Goal: Ask a question

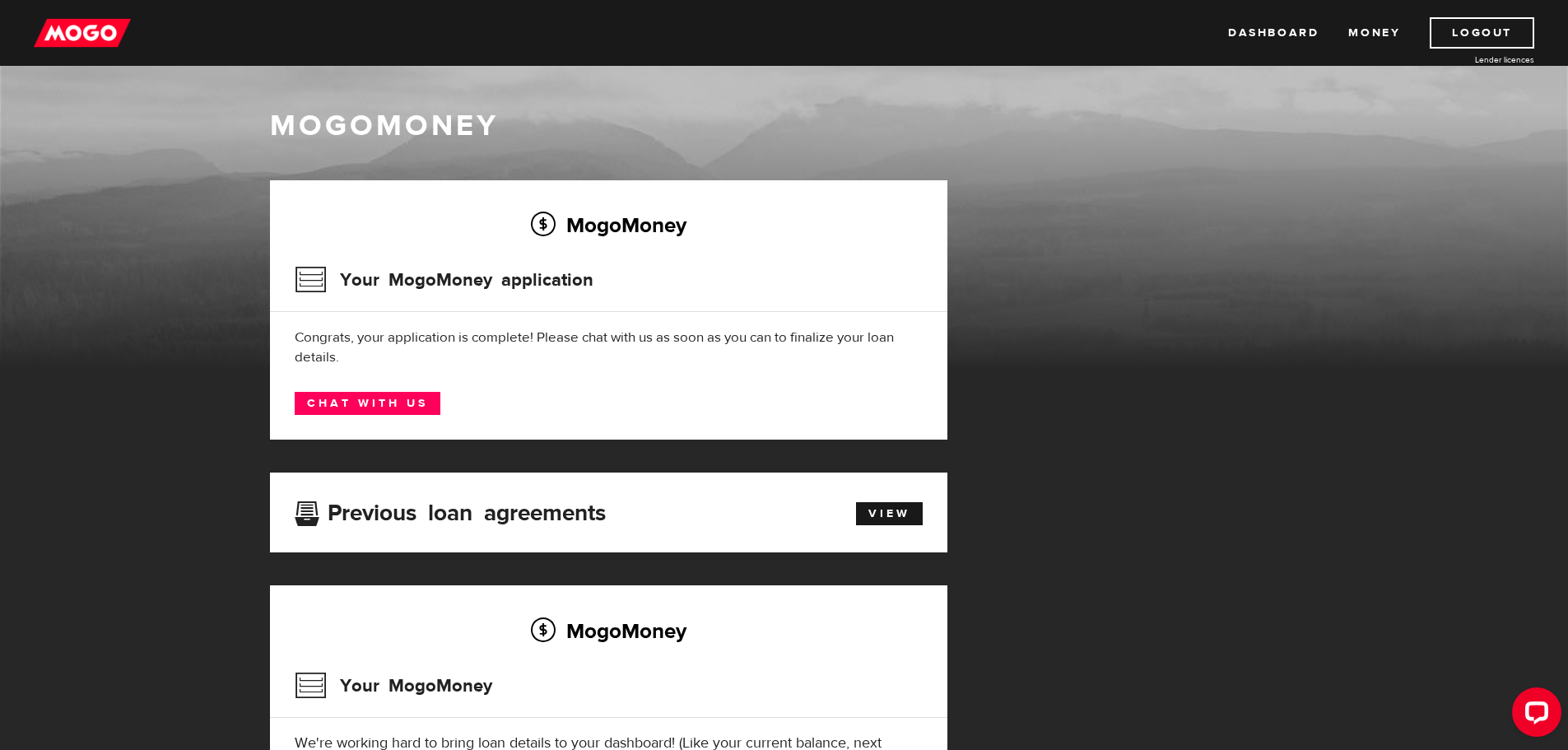
click at [77, 27] on img at bounding box center [81, 33] width 97 height 31
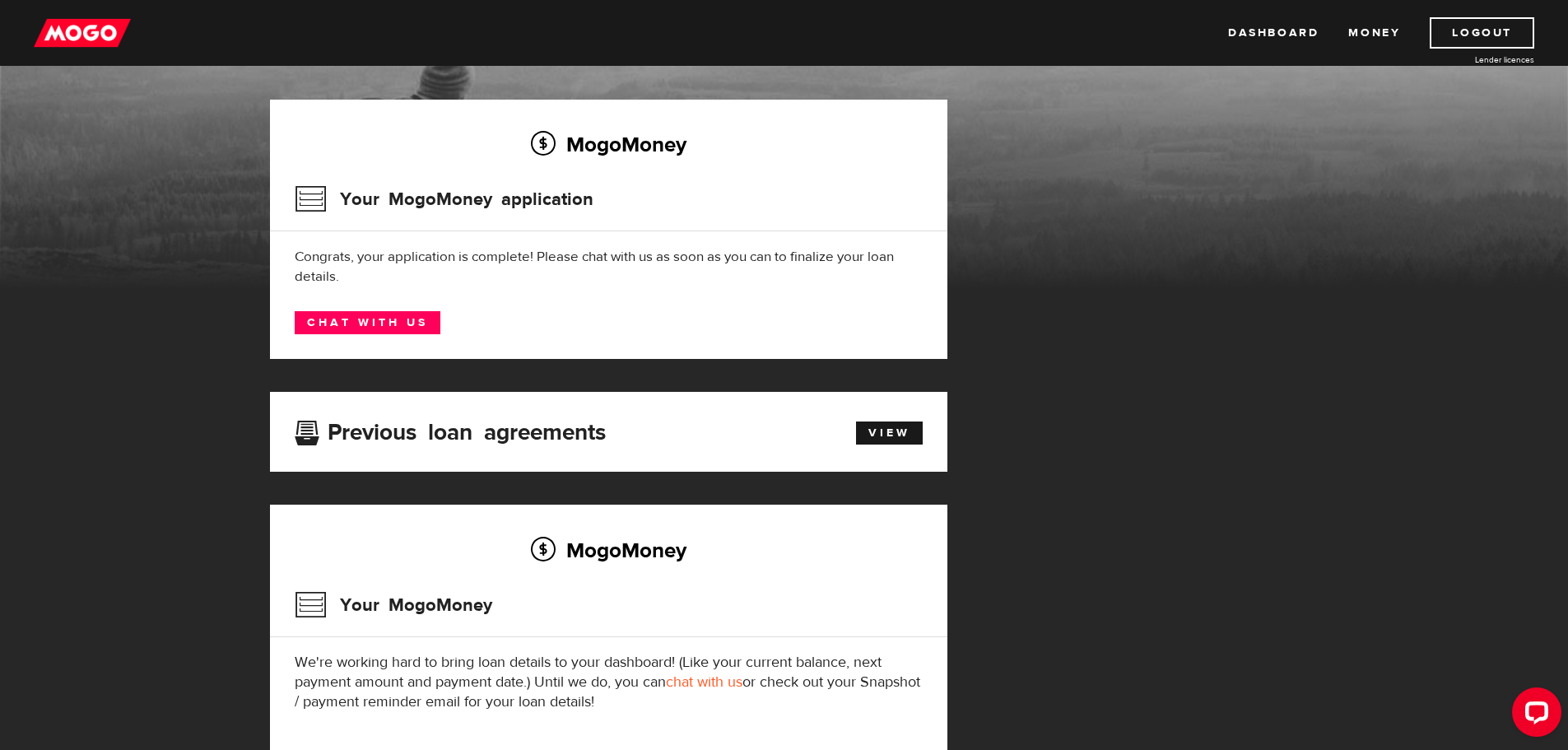
scroll to position [74, 0]
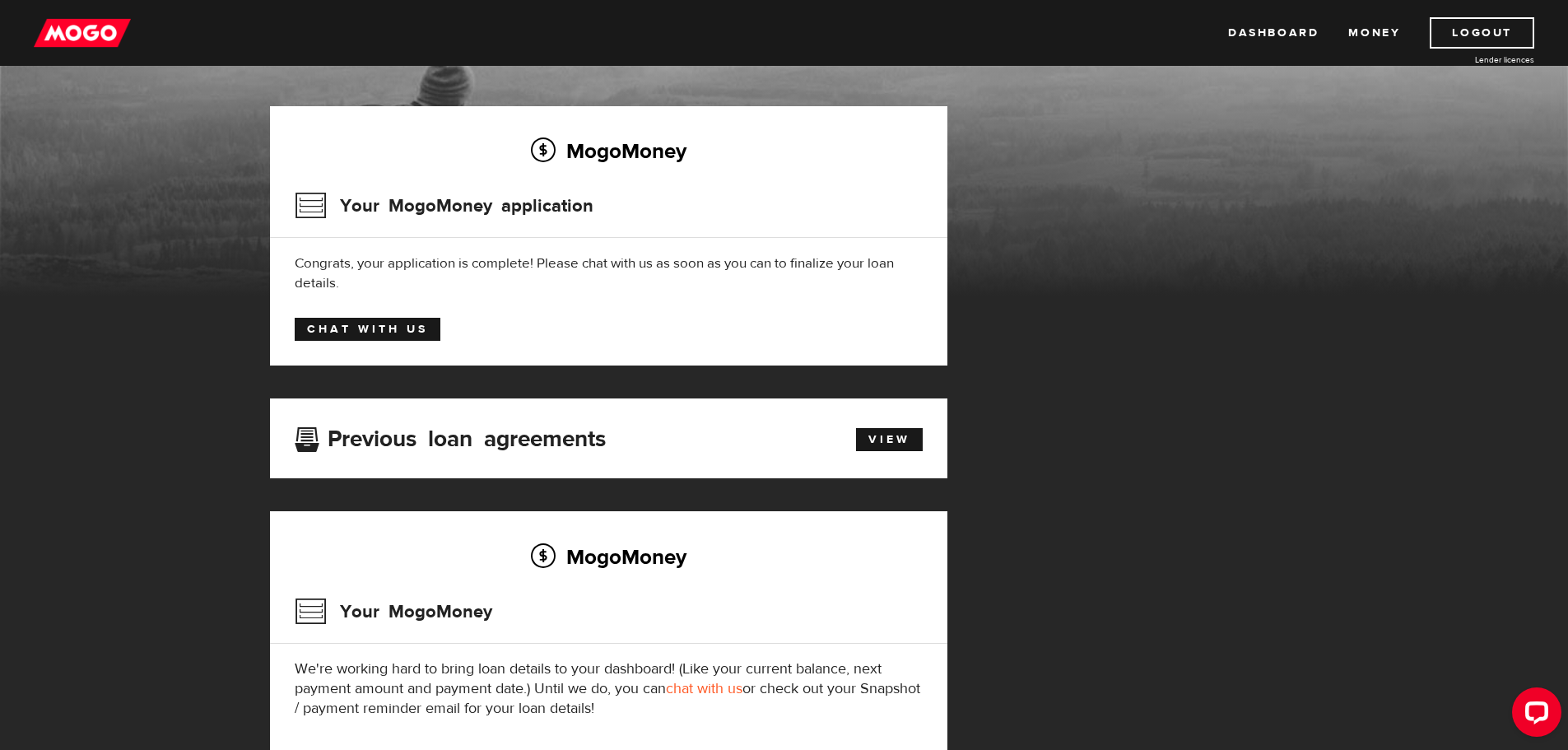
click at [395, 323] on link "Chat with us" at bounding box center [367, 329] width 146 height 23
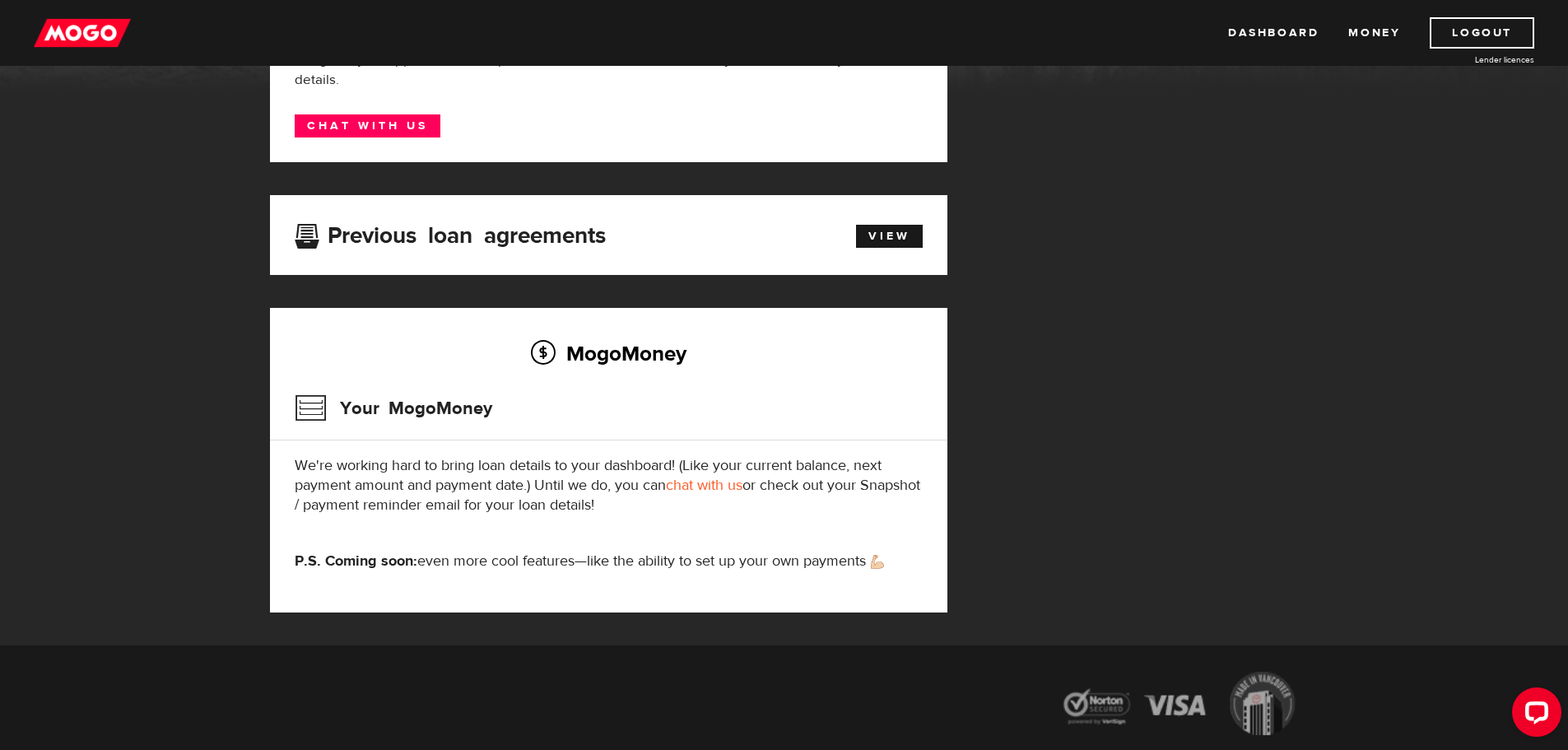
scroll to position [403, 0]
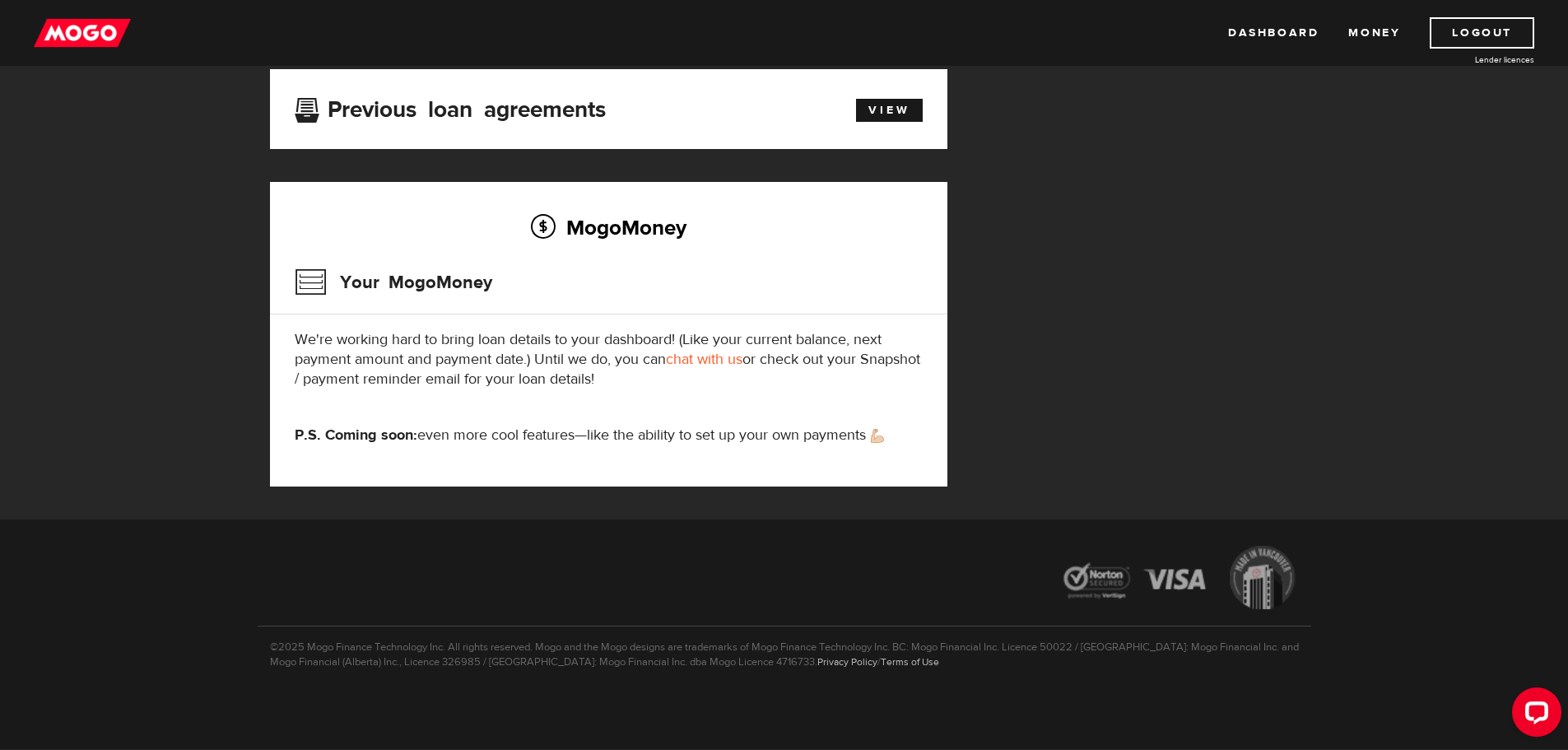
click at [715, 360] on link "chat with us" at bounding box center [704, 358] width 76 height 19
